Goal: Information Seeking & Learning: Check status

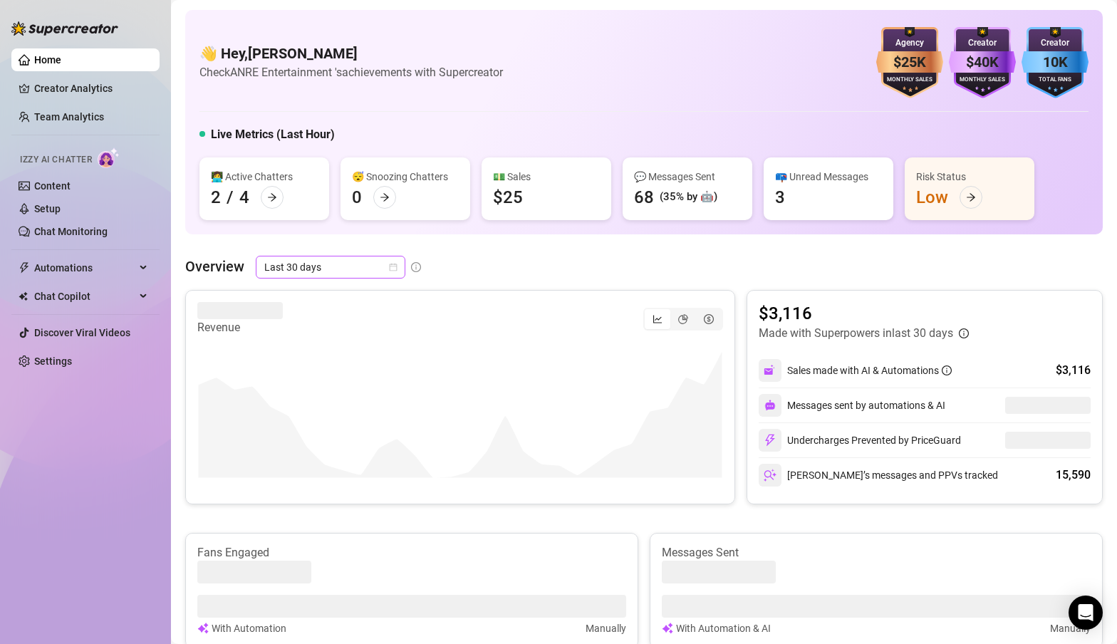
click at [374, 271] on span "Last 30 days" at bounding box center [330, 267] width 133 height 21
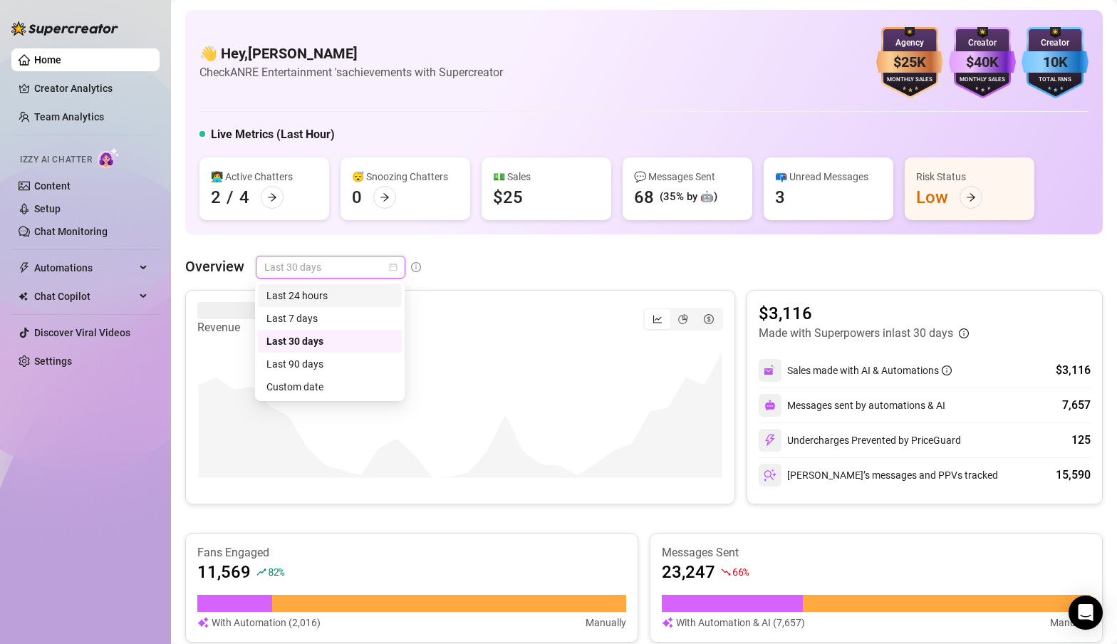
click at [324, 298] on div "Last 24 hours" at bounding box center [330, 296] width 127 height 16
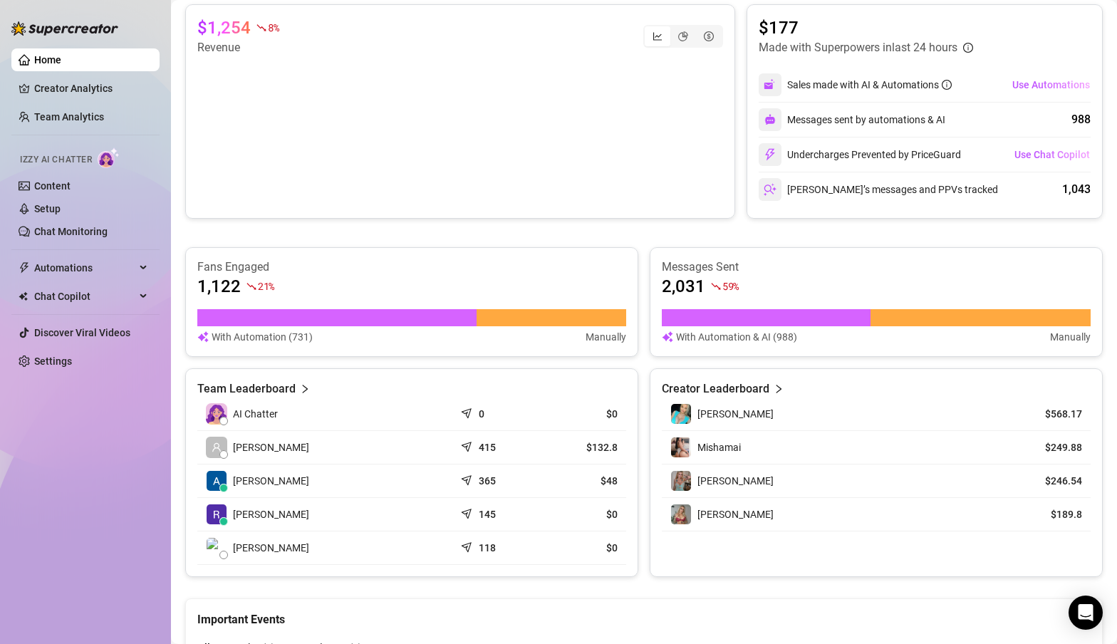
scroll to position [310, 0]
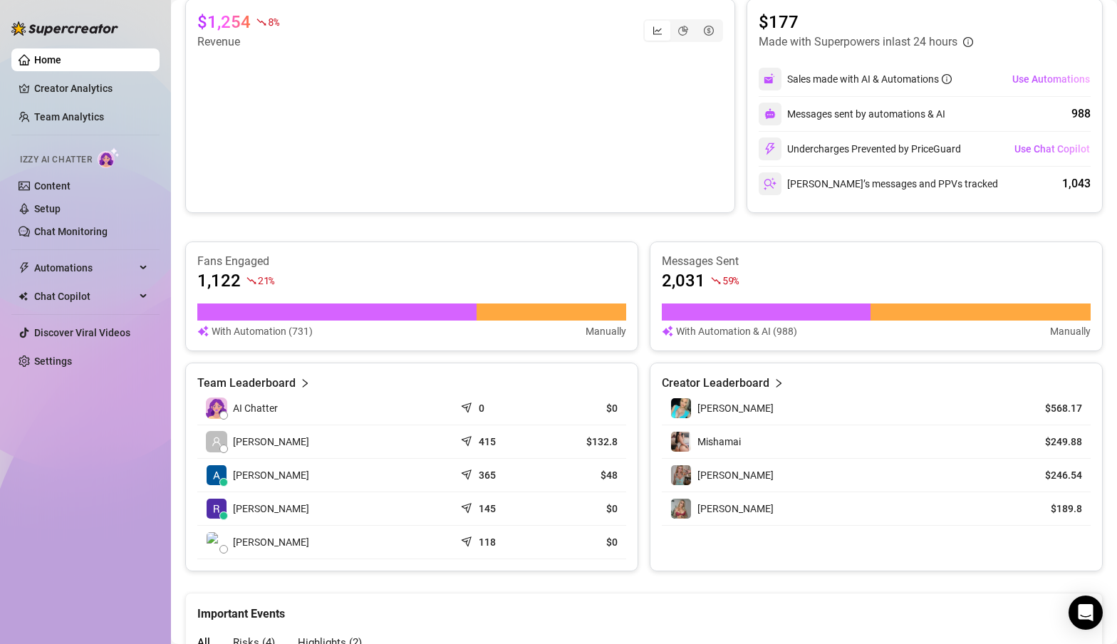
click at [737, 477] on div "[PERSON_NAME]" at bounding box center [836, 475] width 330 height 21
click at [725, 509] on div "[PERSON_NAME]" at bounding box center [836, 508] width 330 height 21
click at [720, 480] on span "[PERSON_NAME]" at bounding box center [736, 475] width 76 height 11
click at [720, 479] on span "[PERSON_NAME]" at bounding box center [736, 475] width 76 height 11
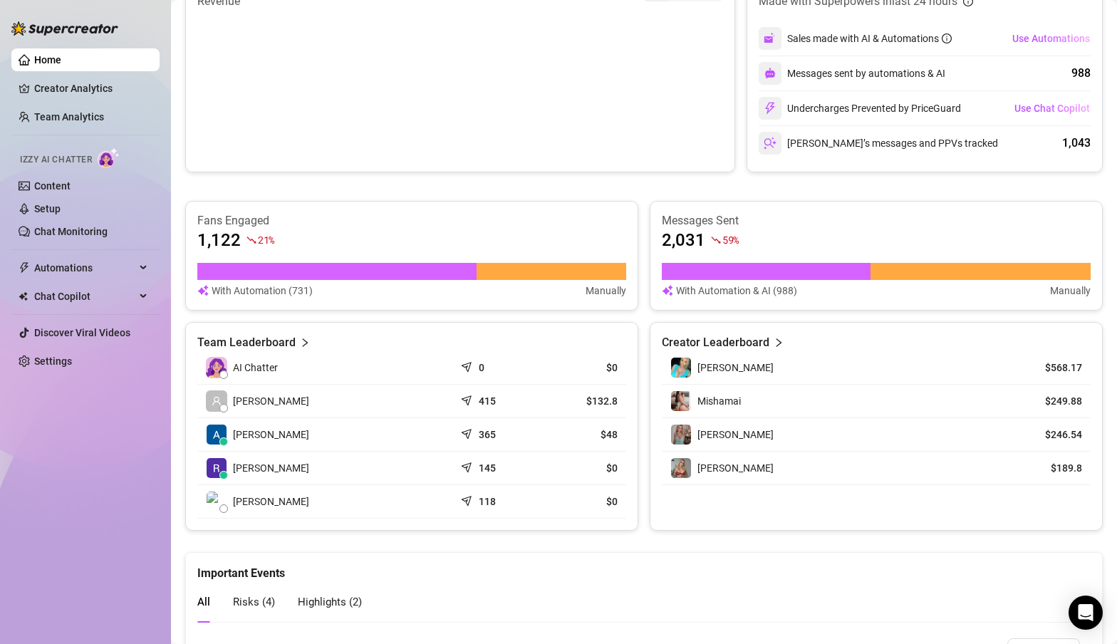
scroll to position [361, 0]
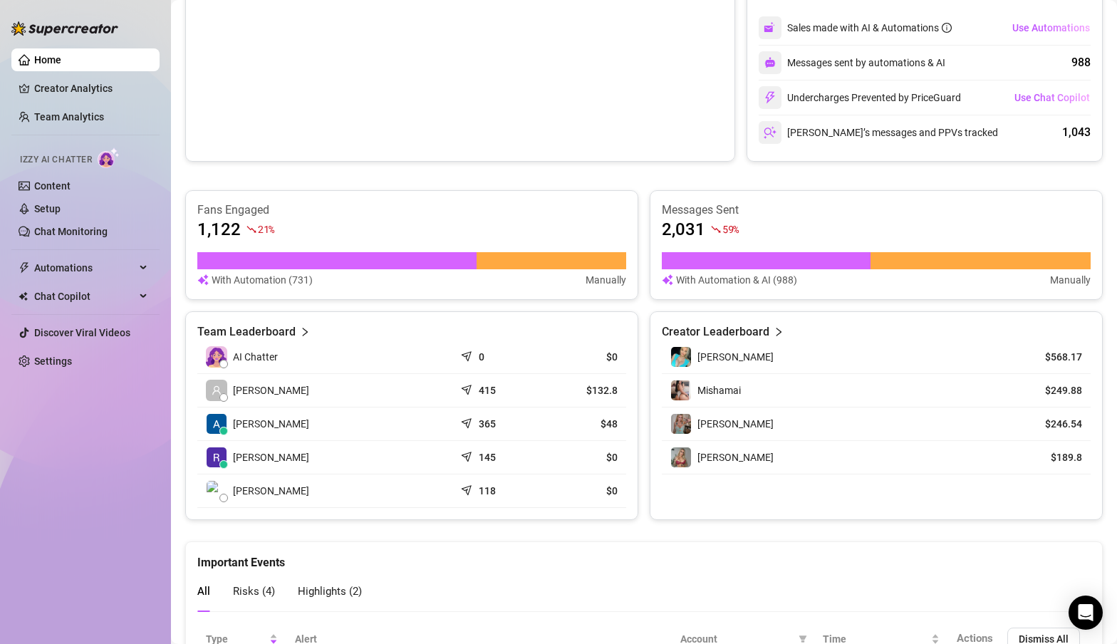
click at [745, 456] on div "[PERSON_NAME]" at bounding box center [836, 457] width 330 height 21
click at [686, 462] on img at bounding box center [681, 458] width 20 height 20
click at [1083, 460] on td "$189.8" at bounding box center [1050, 457] width 82 height 33
click at [686, 462] on img at bounding box center [681, 458] width 20 height 20
click at [713, 463] on div "[PERSON_NAME]" at bounding box center [736, 458] width 76 height 16
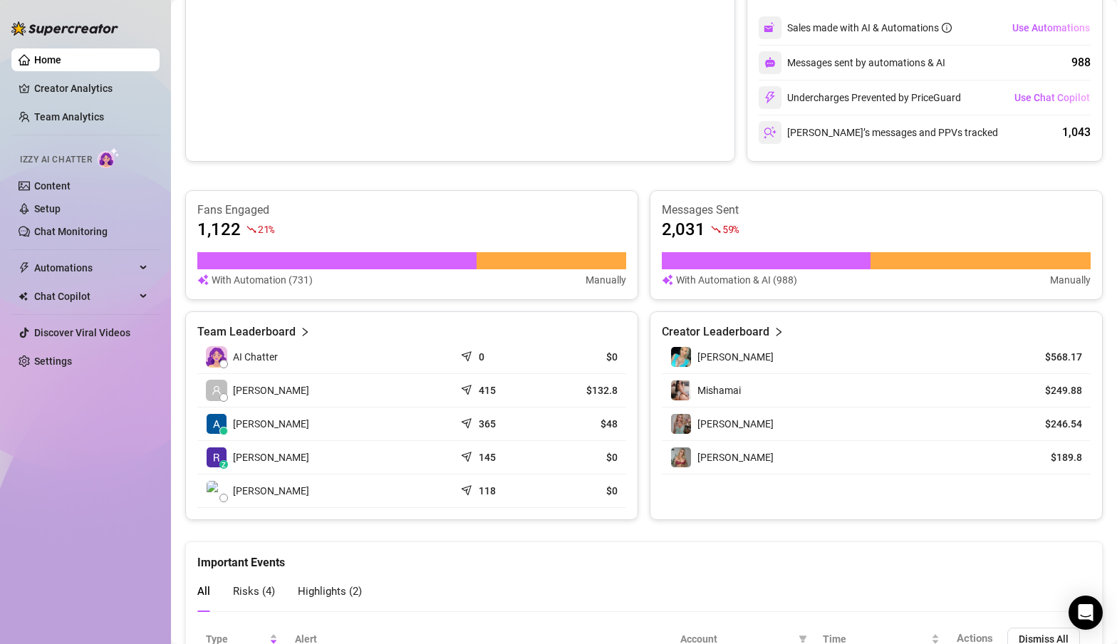
click at [1043, 461] on article "$189.8" at bounding box center [1050, 457] width 65 height 14
click at [683, 460] on img at bounding box center [681, 458] width 20 height 20
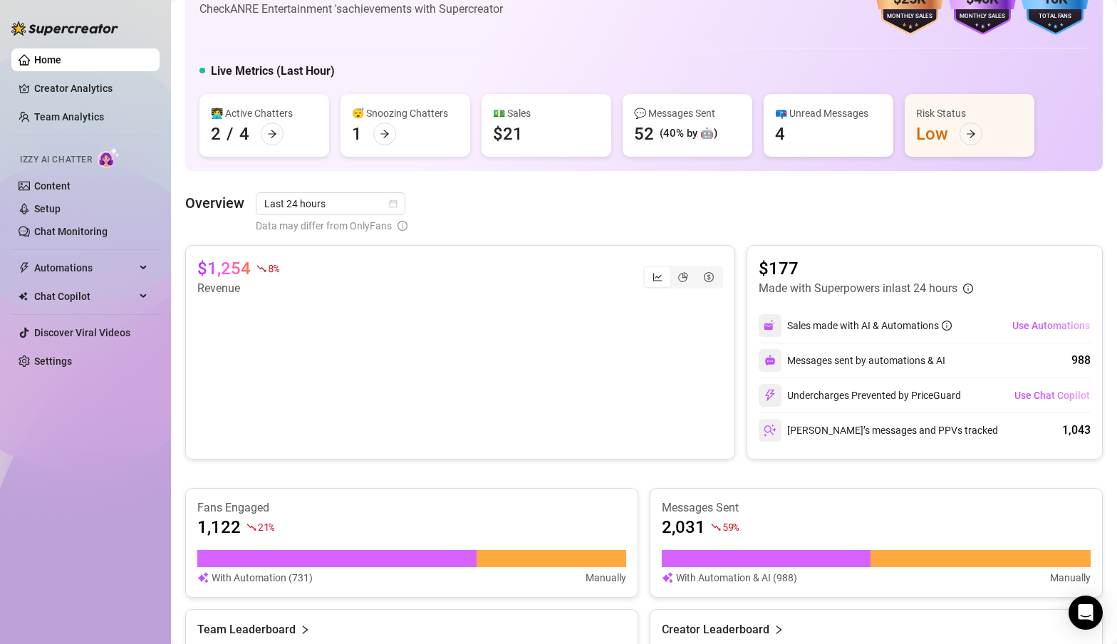
scroll to position [62, 0]
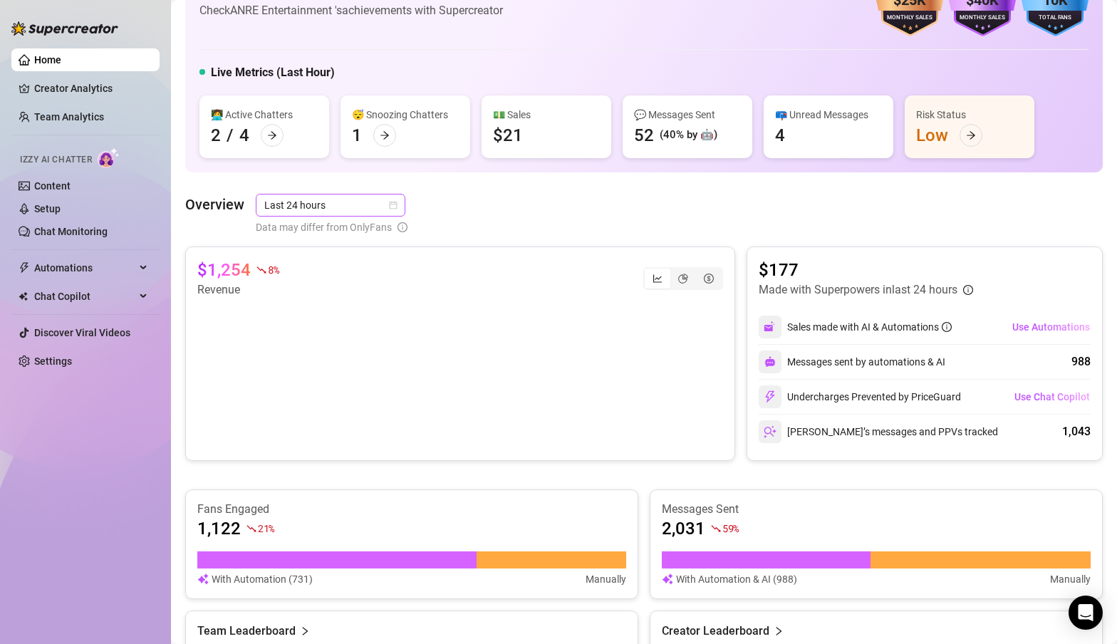
click at [278, 207] on span "Last 24 hours" at bounding box center [330, 205] width 133 height 21
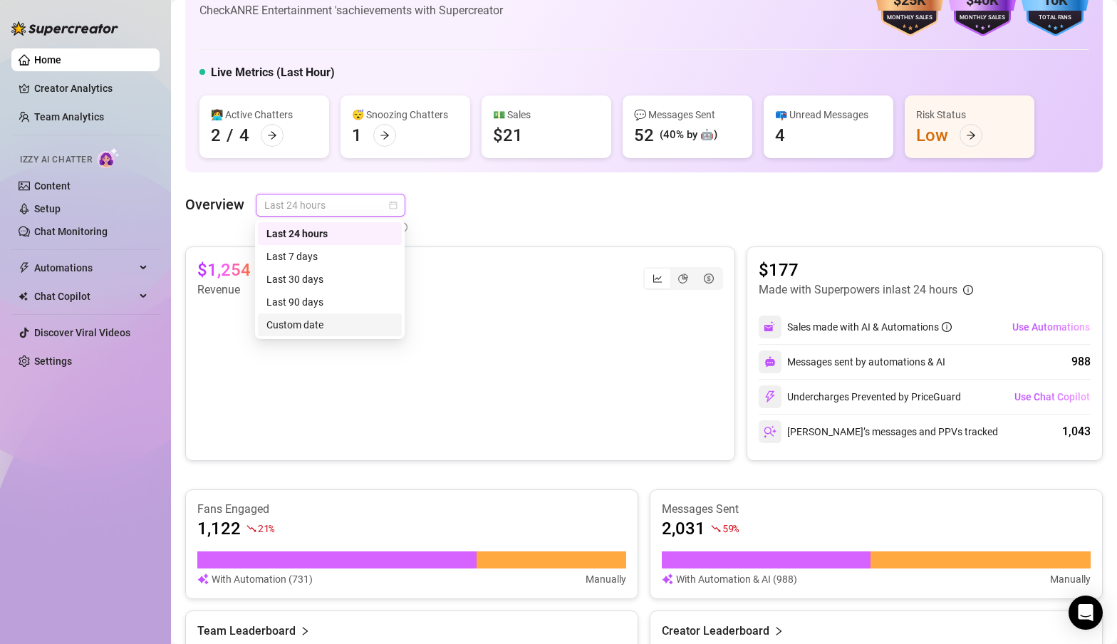
click at [279, 324] on div "Custom date" at bounding box center [330, 325] width 127 height 16
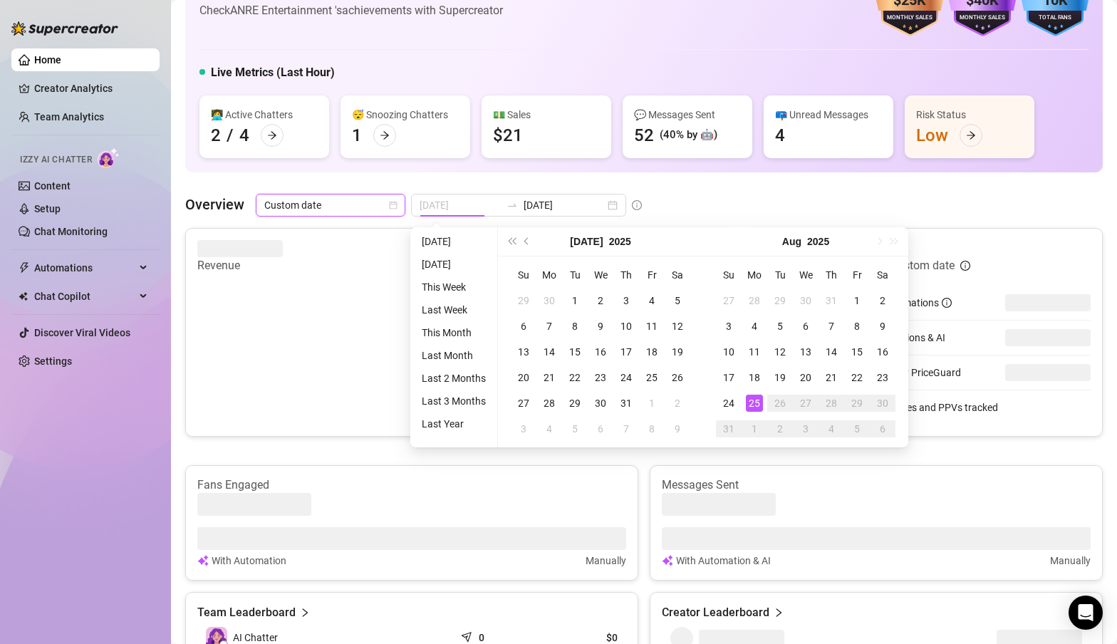
click at [757, 402] on div "25" at bounding box center [754, 403] width 17 height 17
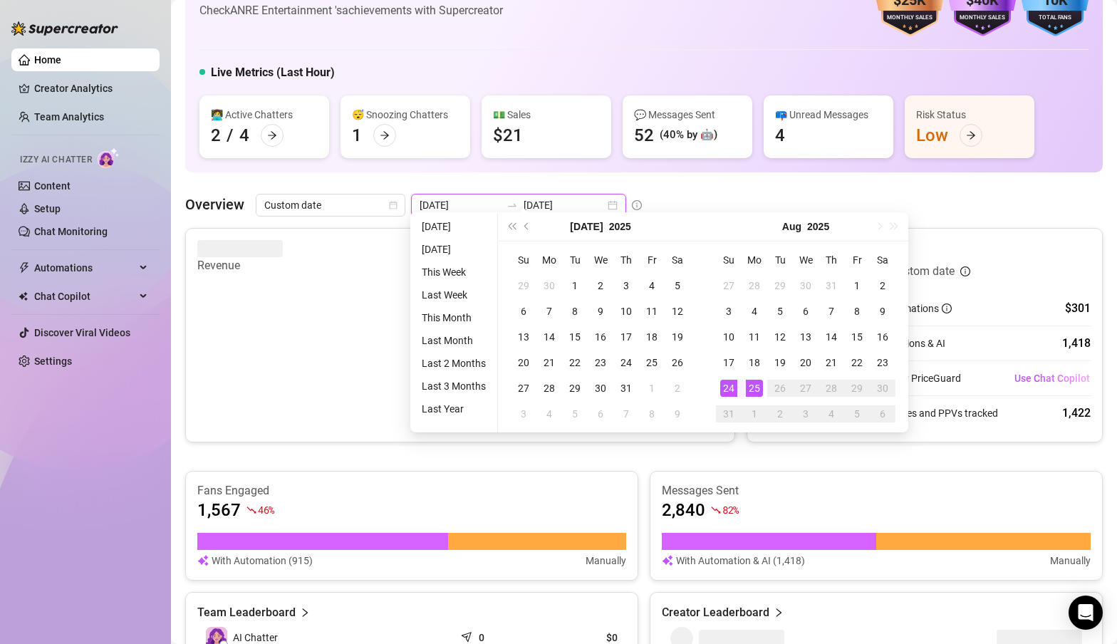
scroll to position [449, 0]
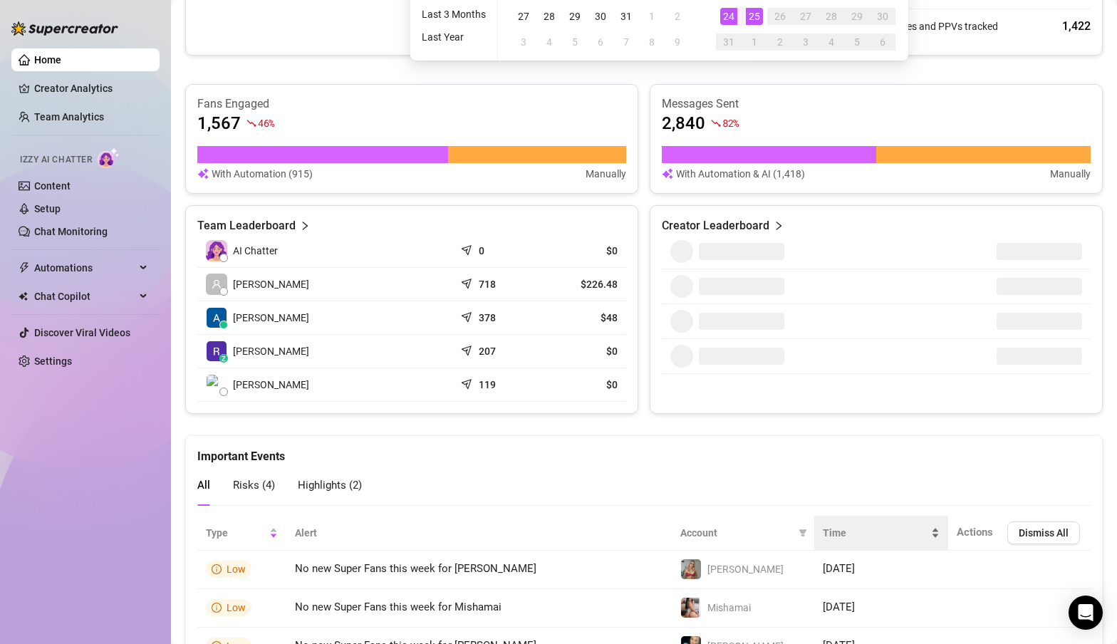
click at [860, 525] on div "Time" at bounding box center [881, 533] width 117 height 16
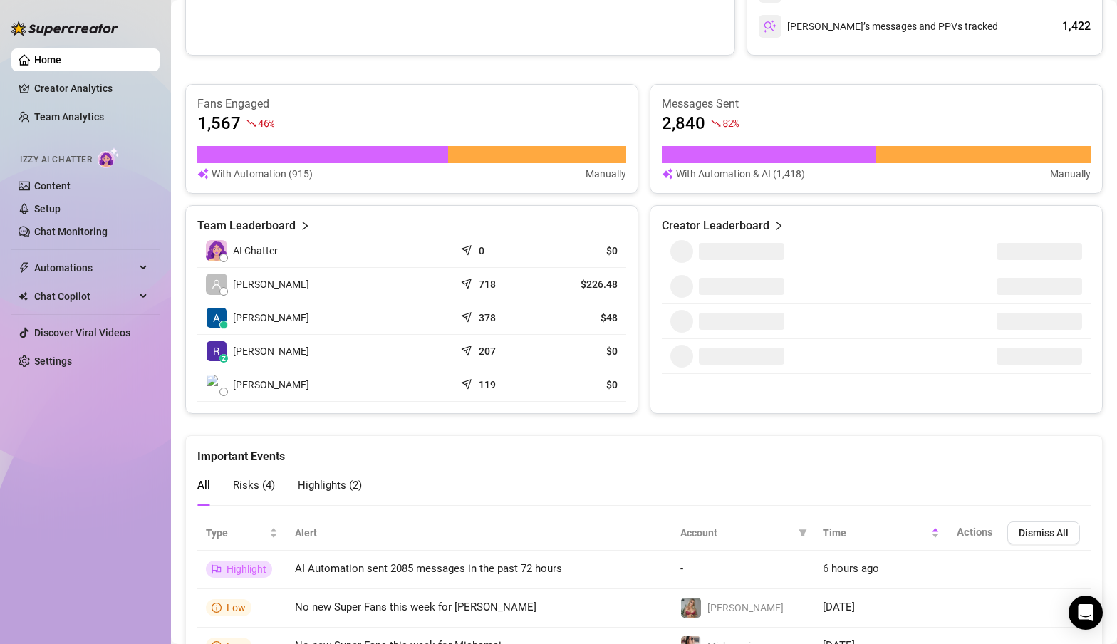
click at [862, 455] on div "Important Events" at bounding box center [644, 450] width 894 height 29
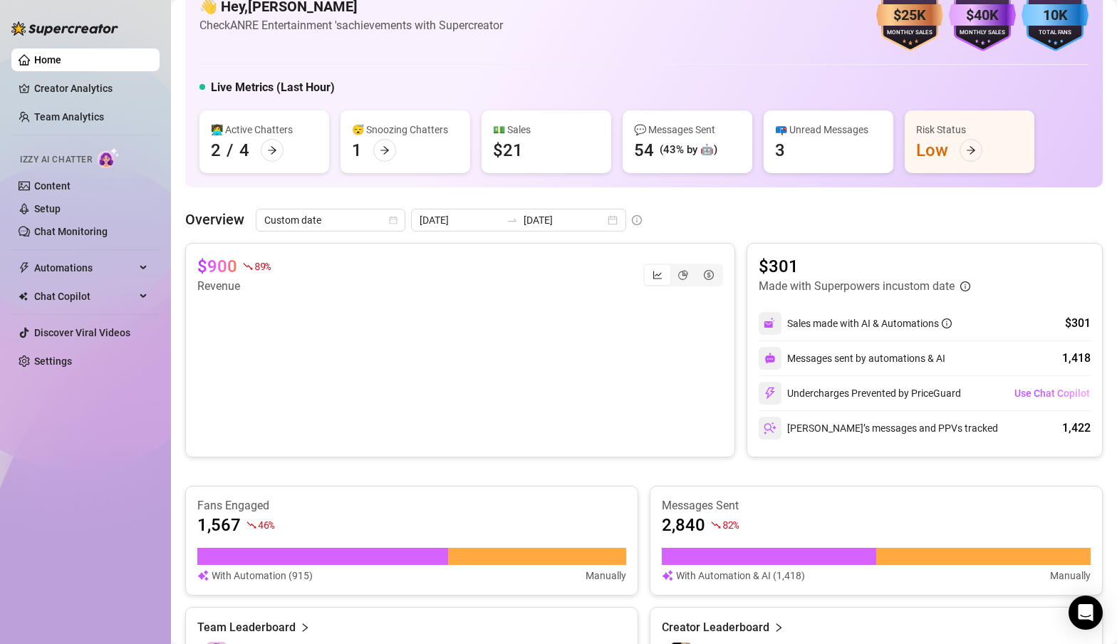
scroll to position [0, 0]
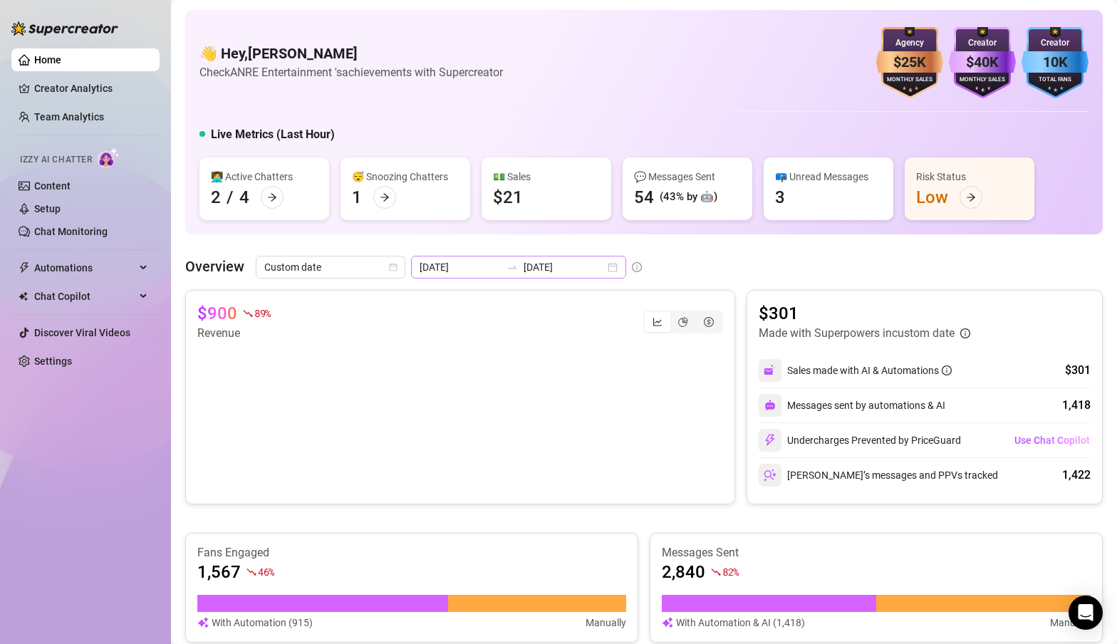
click at [578, 269] on div "[DATE] [DATE]" at bounding box center [518, 267] width 215 height 23
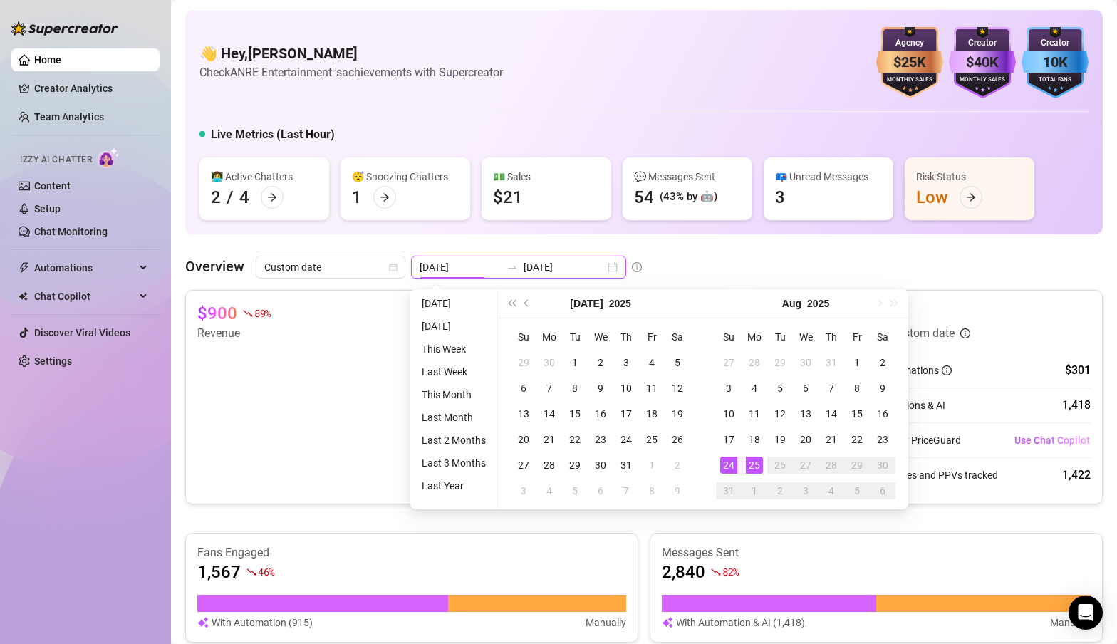
type input "[DATE]"
click at [752, 466] on div "25" at bounding box center [754, 465] width 17 height 17
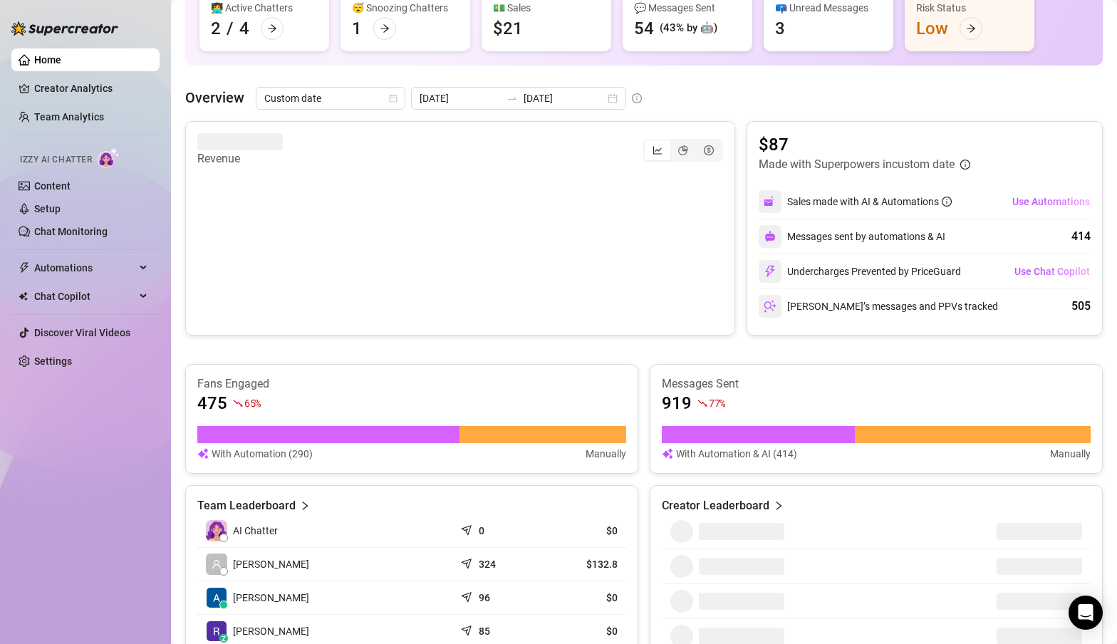
scroll to position [344, 0]
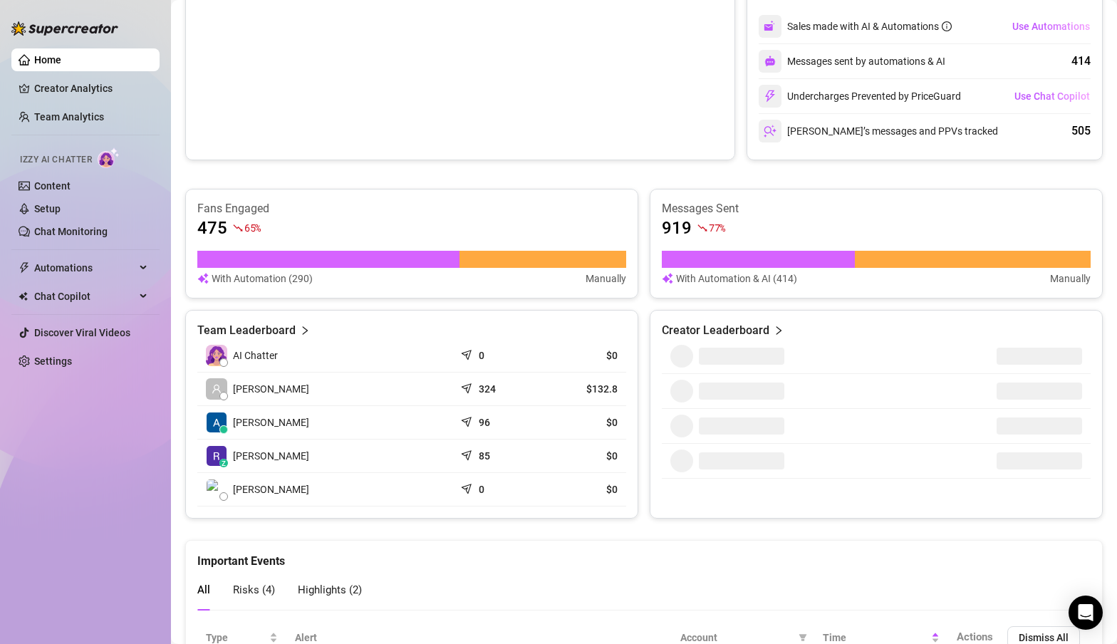
click at [774, 333] on icon "right" at bounding box center [779, 331] width 10 height 10
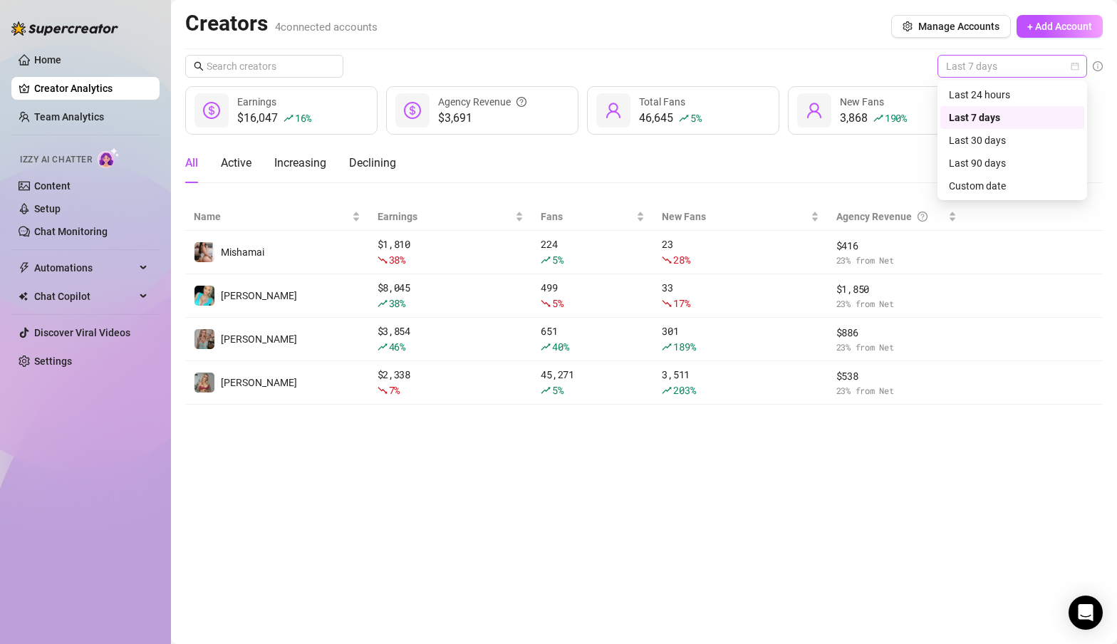
click at [984, 71] on span "Last 7 days" at bounding box center [1012, 66] width 133 height 21
click at [978, 187] on div "Custom date" at bounding box center [1012, 186] width 127 height 16
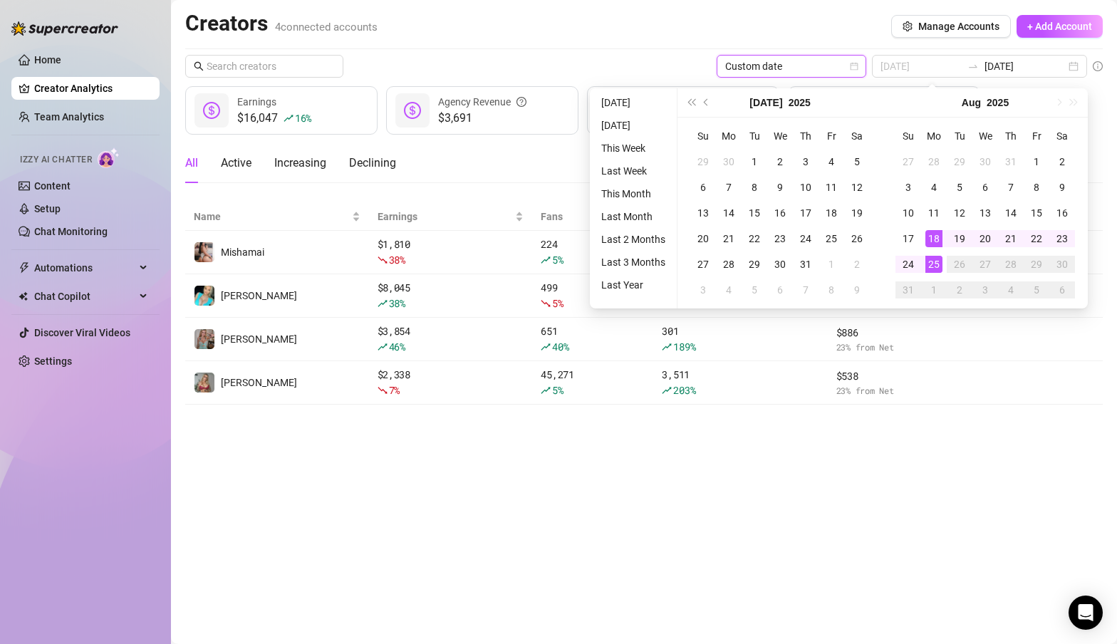
type input "[DATE]"
click at [931, 262] on div "25" at bounding box center [934, 264] width 17 height 17
type input "[DATE]"
click at [934, 261] on div "25" at bounding box center [934, 264] width 17 height 17
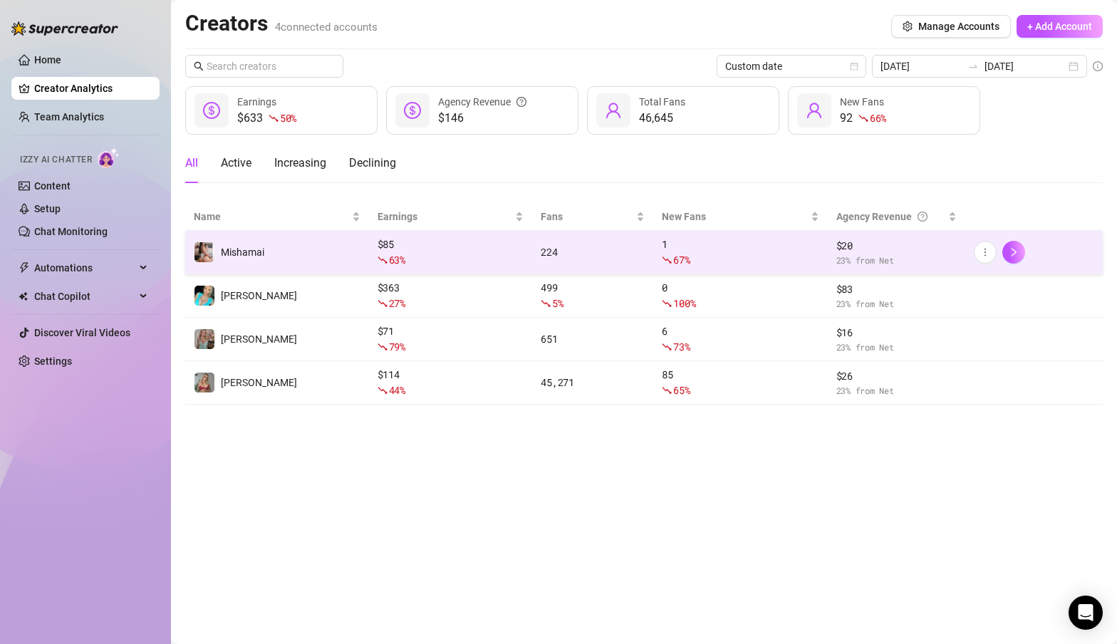
click at [295, 252] on td "Mishamai" at bounding box center [277, 252] width 184 height 43
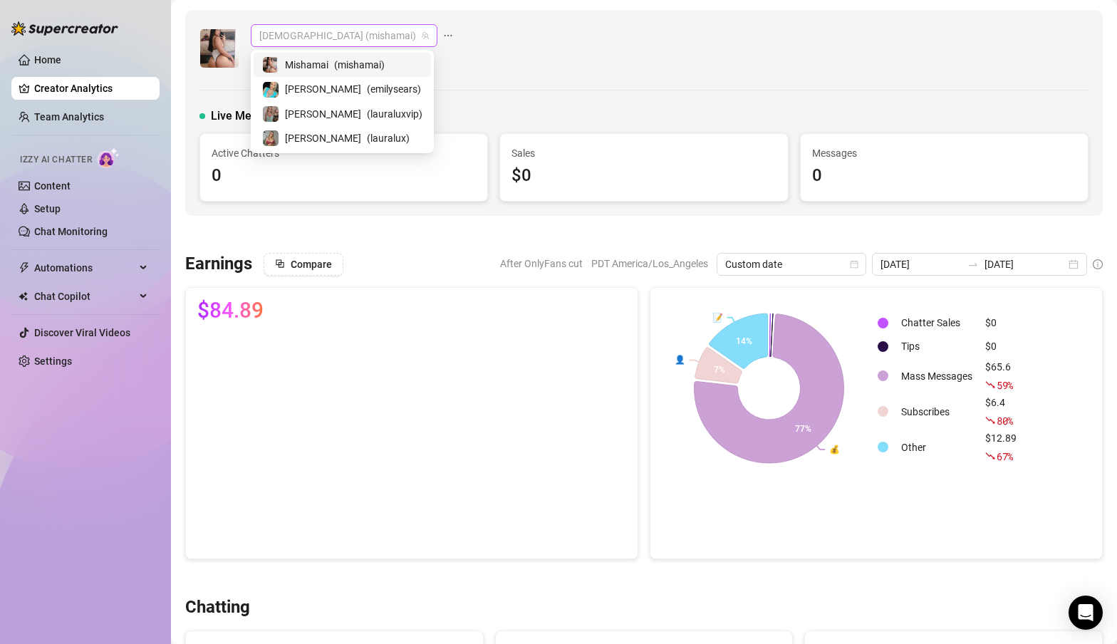
click at [349, 36] on span "[DEMOGRAPHIC_DATA] (mishamai)" at bounding box center [344, 35] width 170 height 21
click at [301, 135] on span "[PERSON_NAME]" at bounding box center [323, 138] width 76 height 16
